Goal: Navigation & Orientation: Find specific page/section

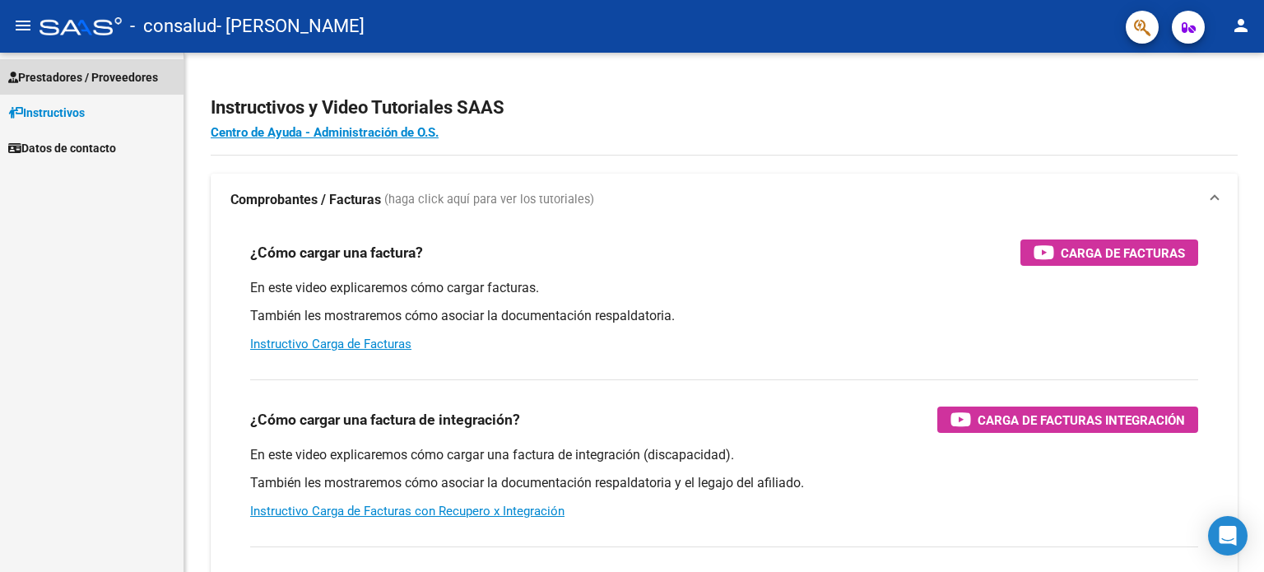
click at [58, 80] on span "Prestadores / Proveedores" at bounding box center [83, 77] width 150 height 18
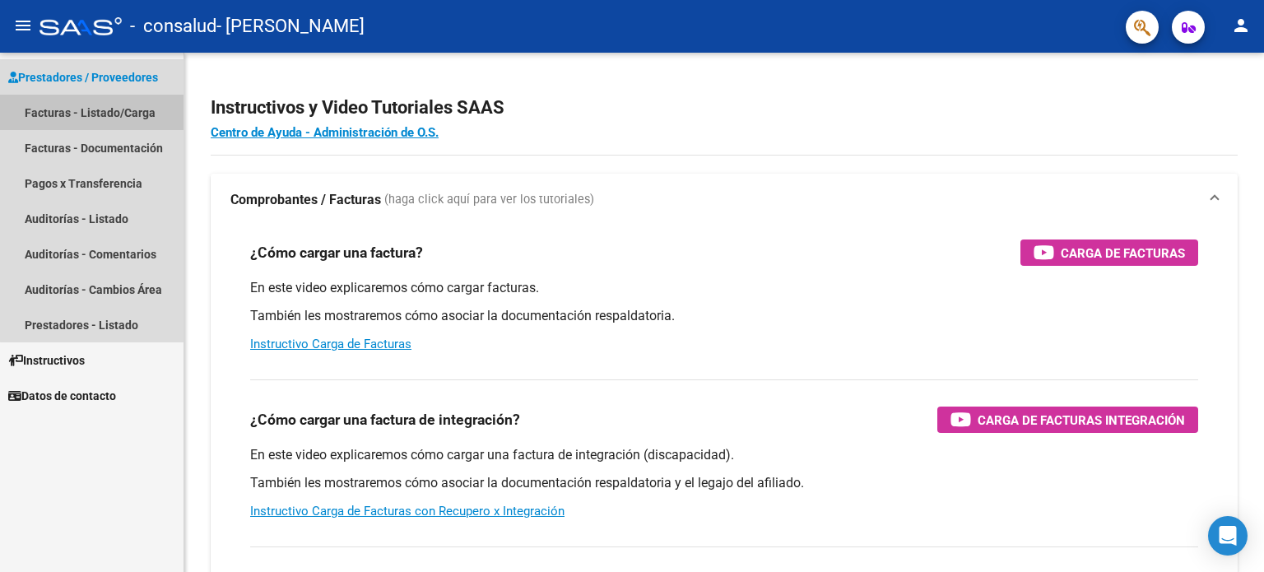
click at [118, 119] on link "Facturas - Listado/Carga" at bounding box center [92, 112] width 184 height 35
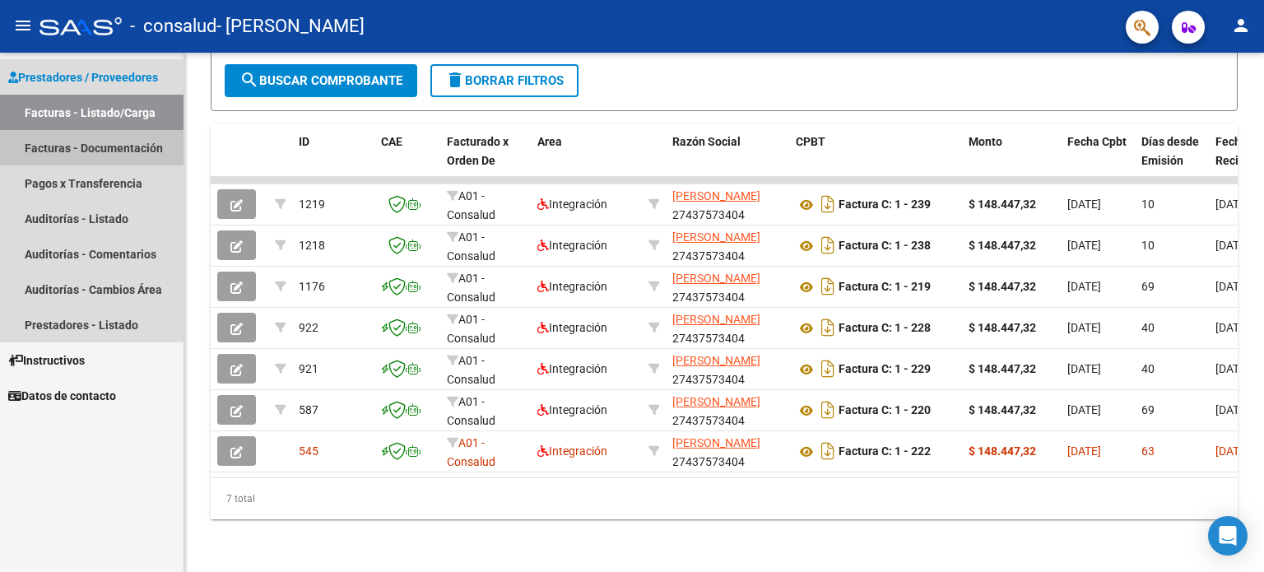
click at [82, 164] on link "Facturas - Documentación" at bounding box center [92, 147] width 184 height 35
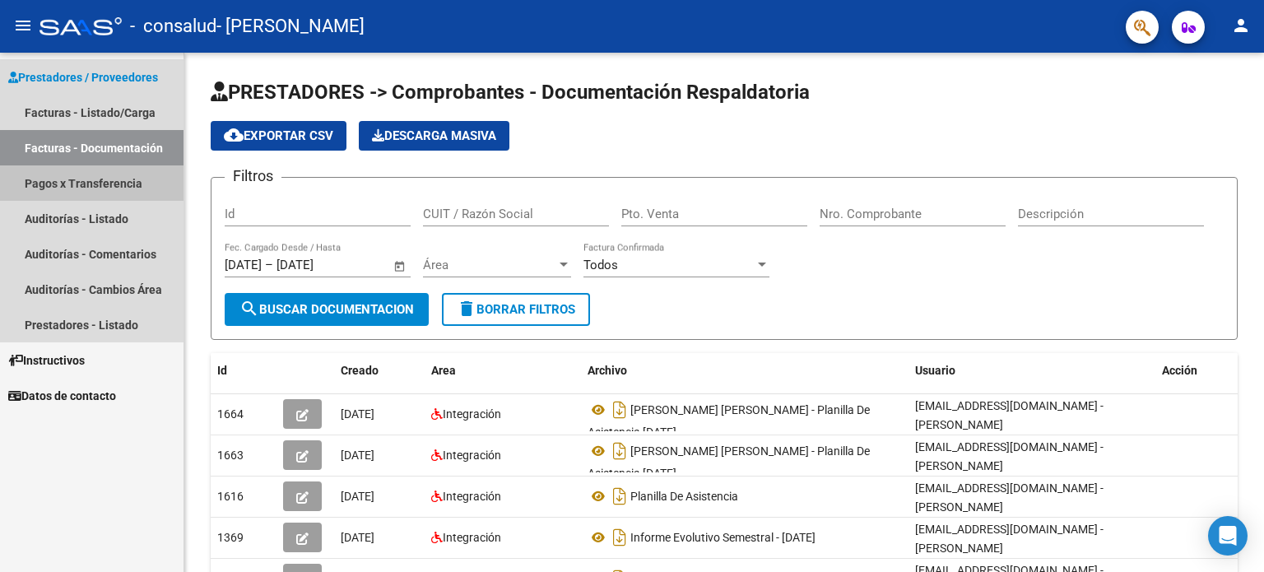
click at [100, 193] on link "Pagos x Transferencia" at bounding box center [92, 182] width 184 height 35
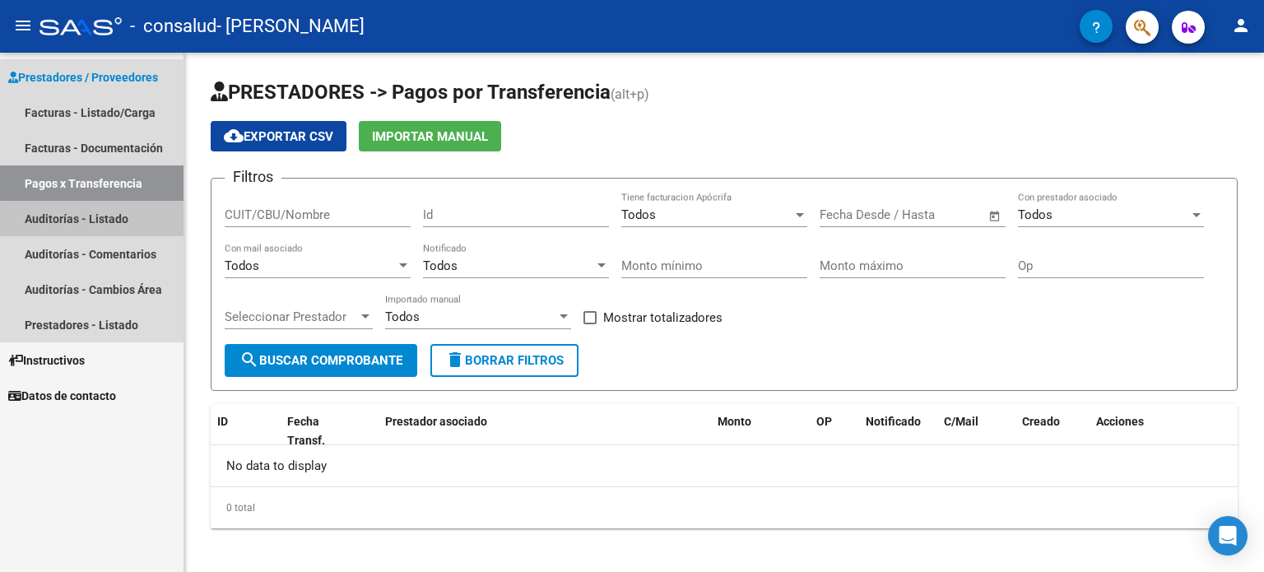
click at [114, 230] on link "Auditorías - Listado" at bounding box center [92, 218] width 184 height 35
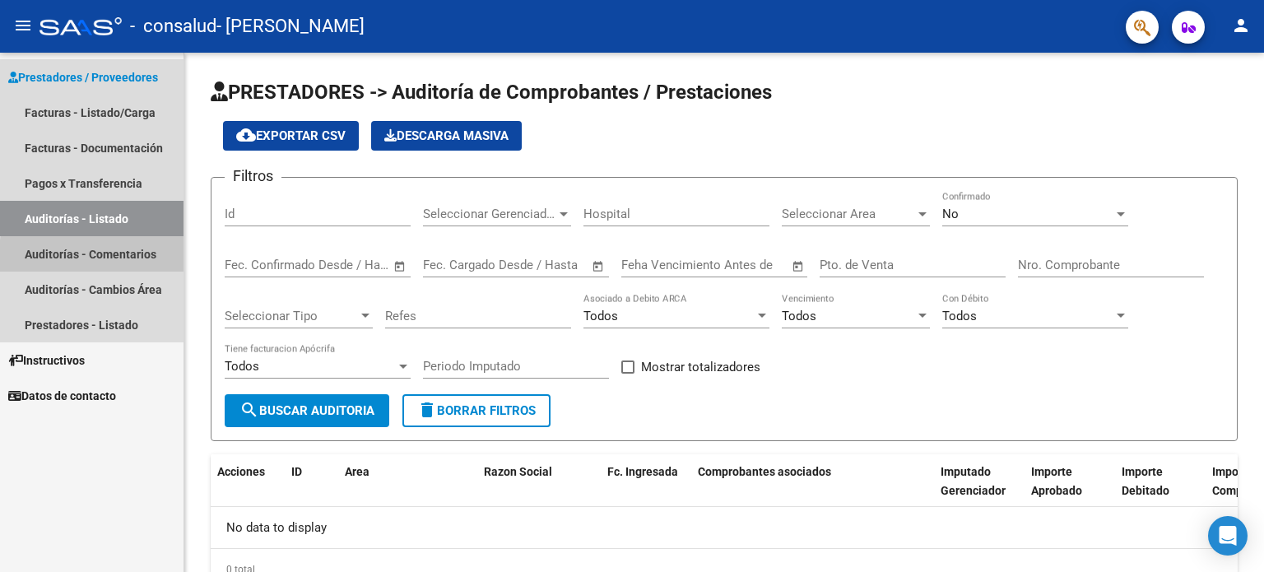
click at [119, 258] on link "Auditorías - Comentarios" at bounding box center [92, 253] width 184 height 35
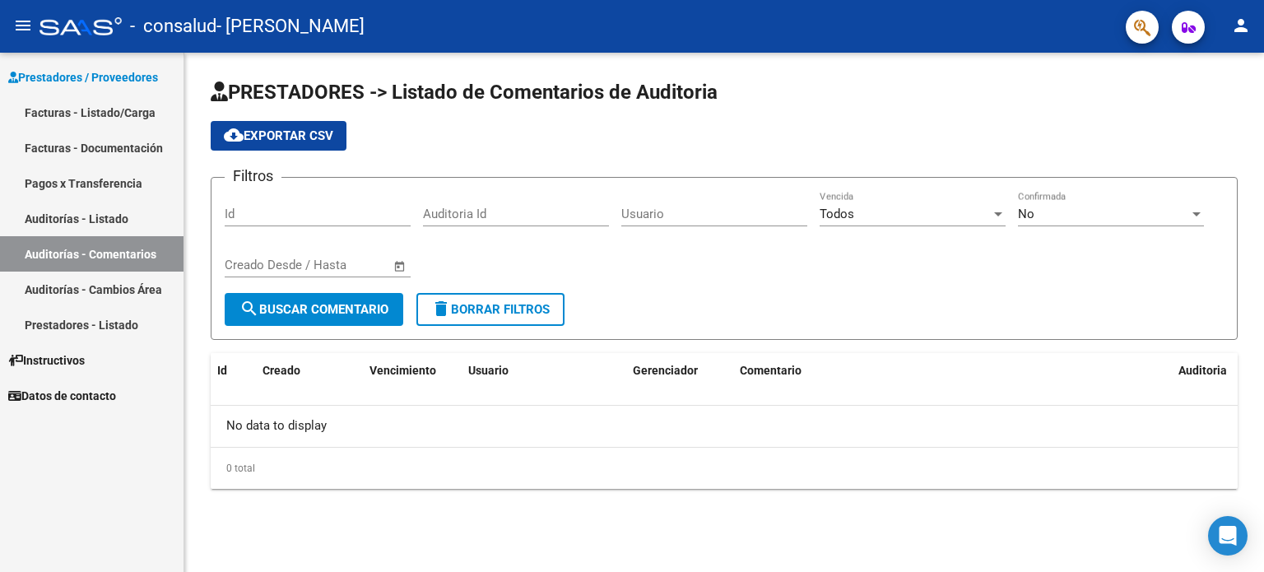
click at [129, 279] on link "Auditorías - Cambios Área" at bounding box center [92, 289] width 184 height 35
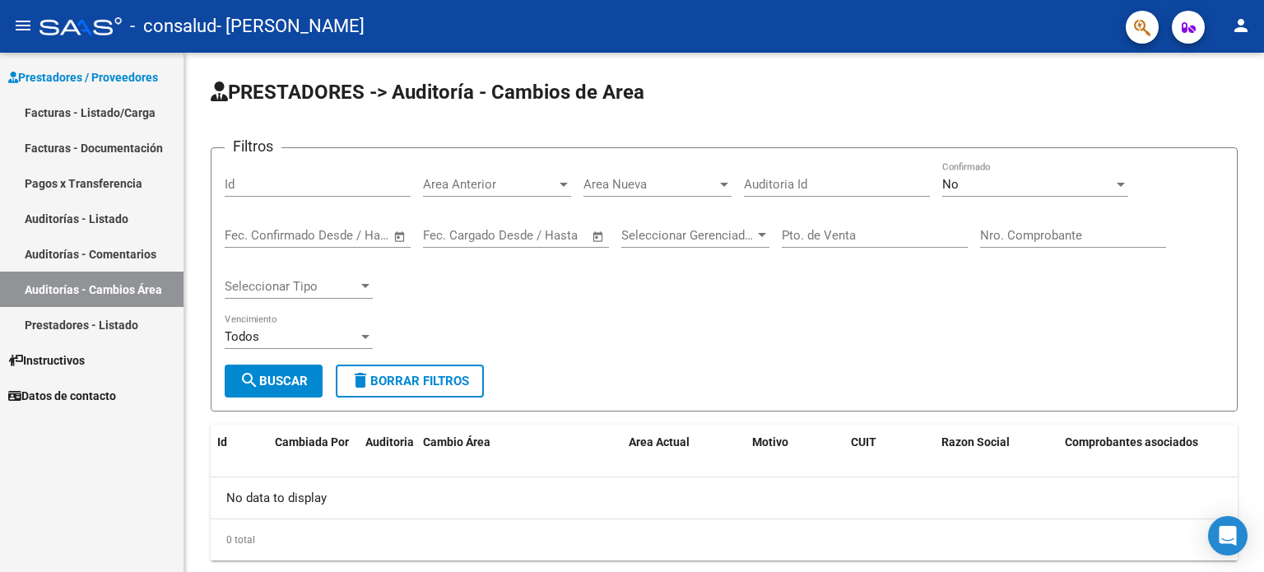
click at [133, 309] on link "Prestadores - Listado" at bounding box center [92, 324] width 184 height 35
